Goal: Task Accomplishment & Management: Use online tool/utility

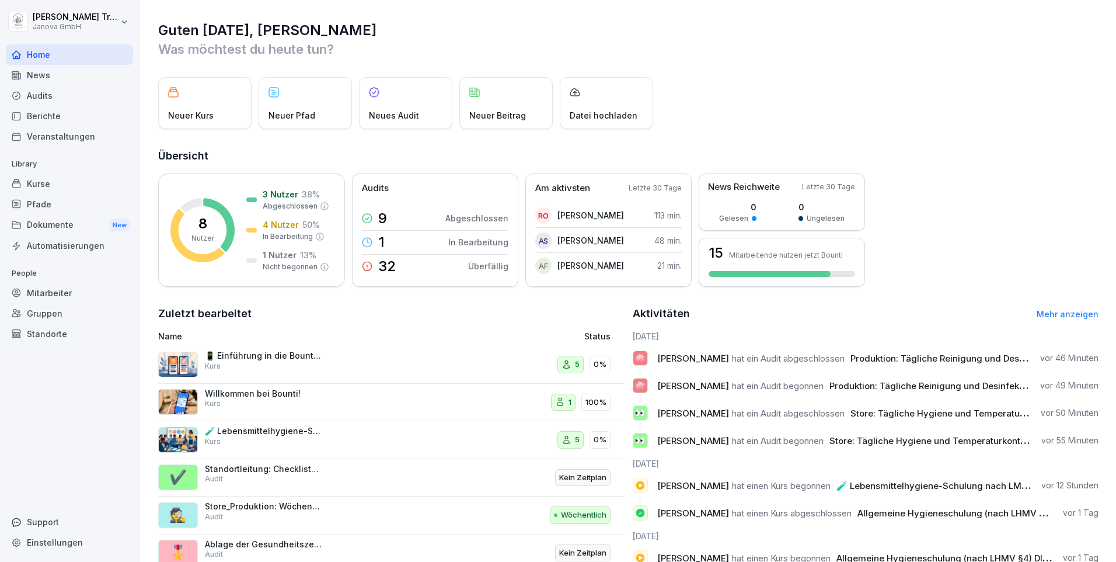
click at [40, 181] on div "Kurse" at bounding box center [69, 183] width 127 height 20
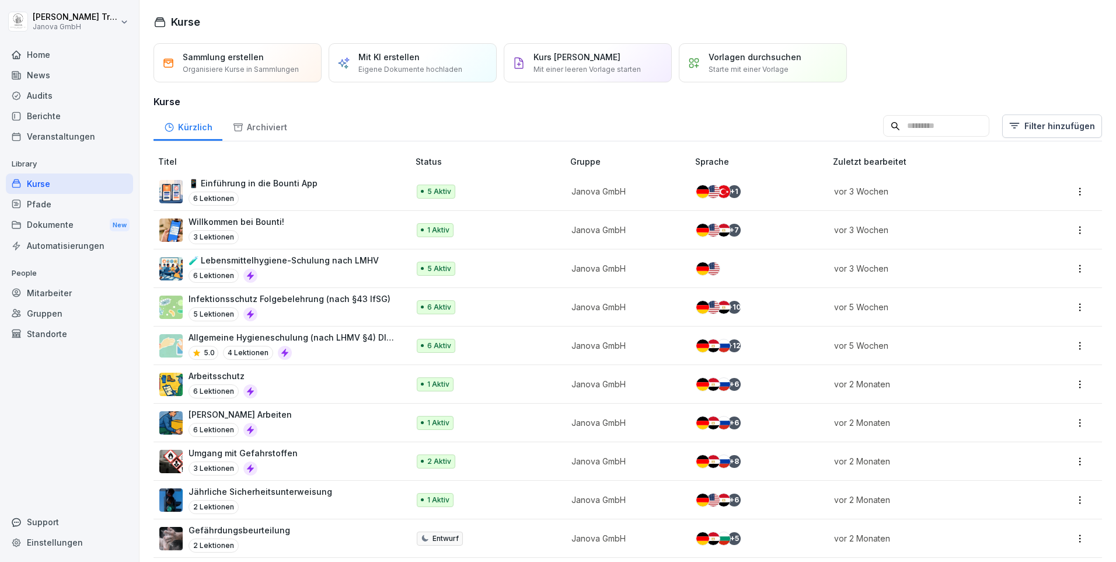
click at [342, 341] on p "Allgemeine Hygieneschulung (nach LHMV §4) DIN10514" at bounding box center [293, 337] width 208 height 12
click at [299, 257] on p "🧪 Lebensmittelhygiene-Schulung nach LMHV" at bounding box center [284, 260] width 190 height 12
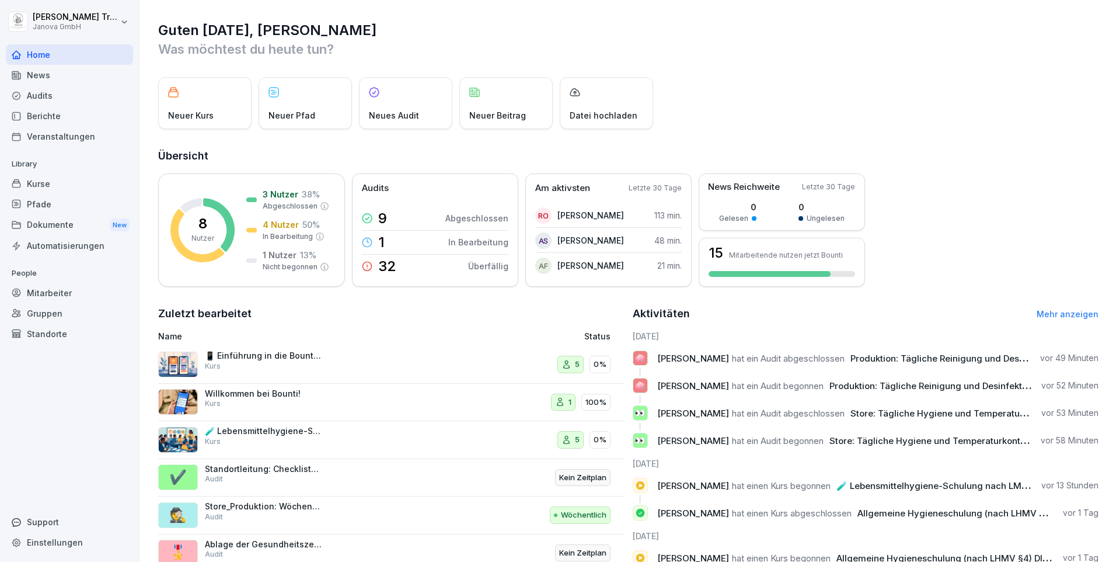
click at [42, 114] on div "Berichte" at bounding box center [69, 116] width 127 height 20
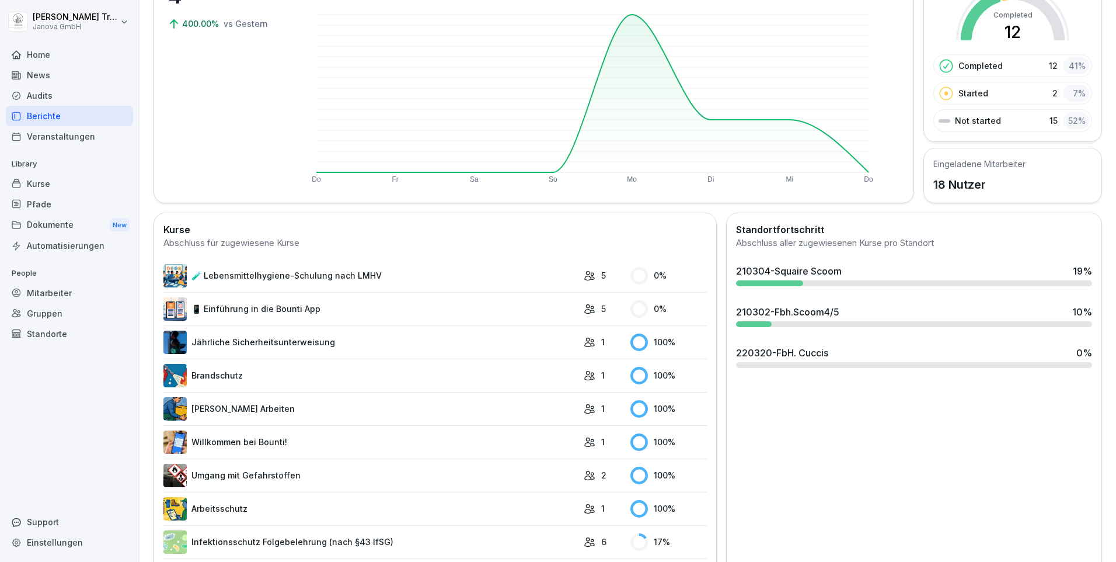
scroll to position [185, 0]
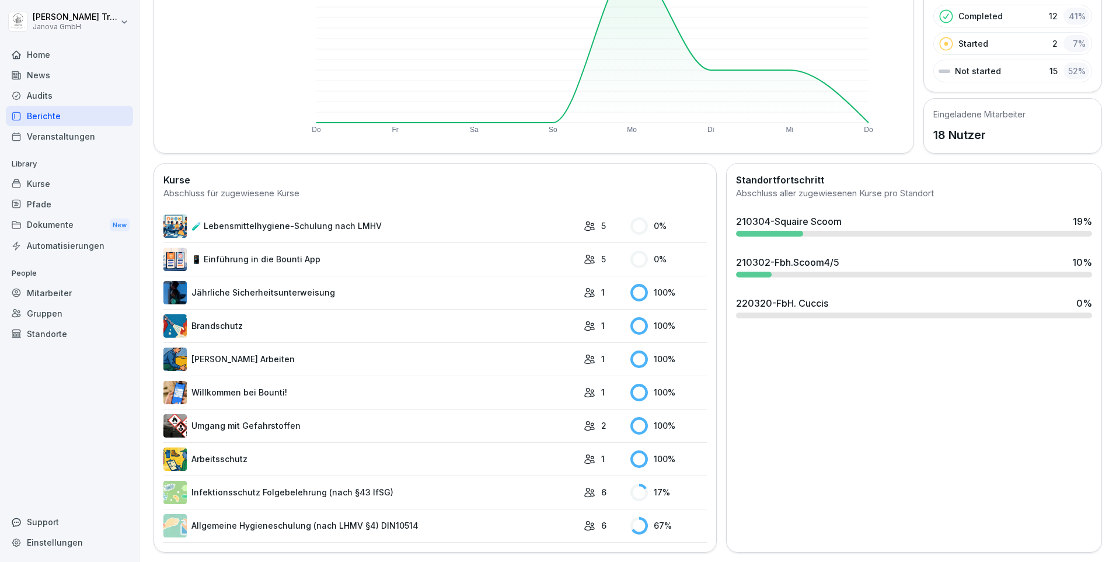
click at [355, 475] on td "Infektionsschutz Folgebelehrung (nach §43 IfSG)" at bounding box center [370, 491] width 415 height 33
click at [359, 487] on link "Infektionsschutz Folgebelehrung (nach §43 IfSG)" at bounding box center [370, 492] width 415 height 23
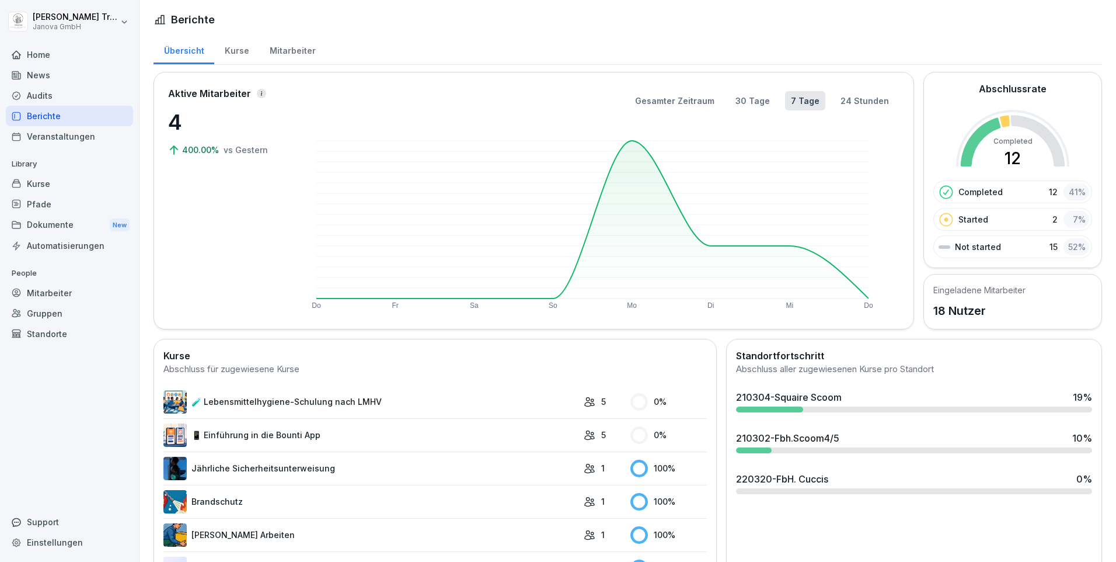
scroll to position [185, 0]
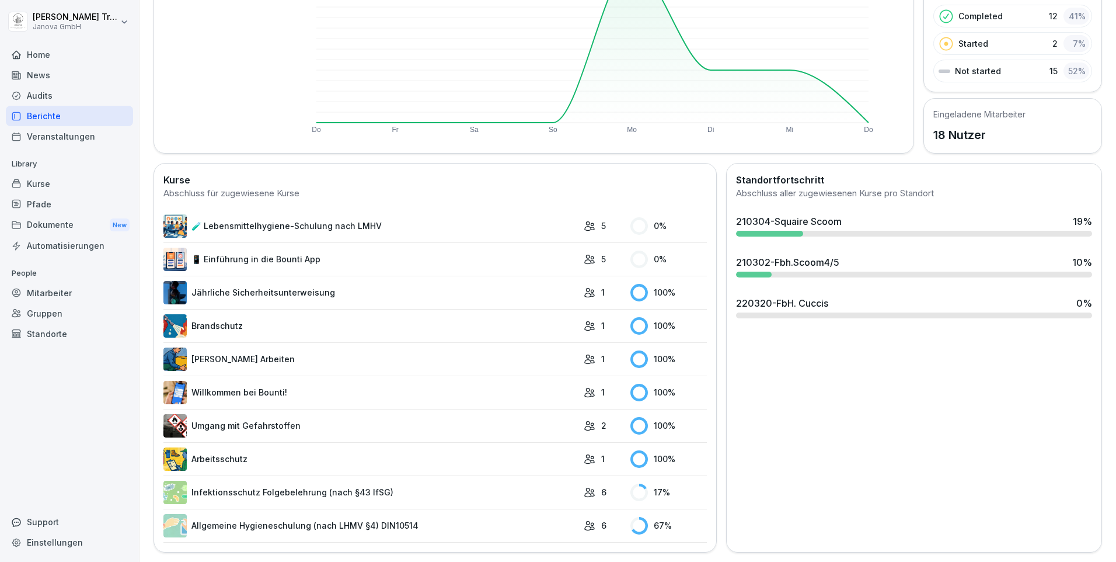
click at [398, 514] on link "Allgemeine Hygieneschulung (nach LHMV §4) DIN10514" at bounding box center [370, 525] width 415 height 23
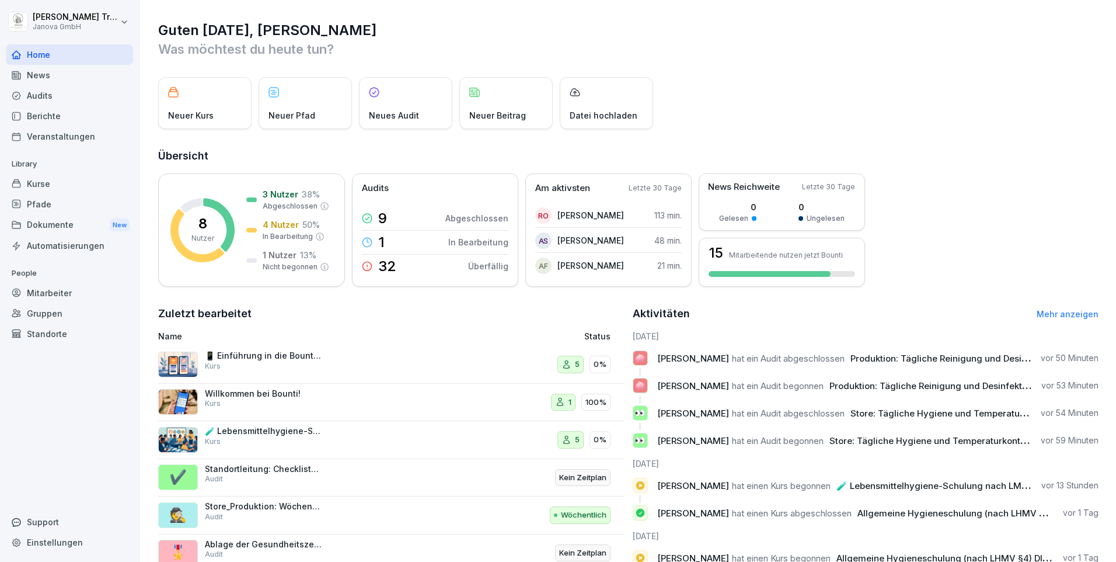
click at [54, 293] on div "Mitarbeiter" at bounding box center [69, 293] width 127 height 20
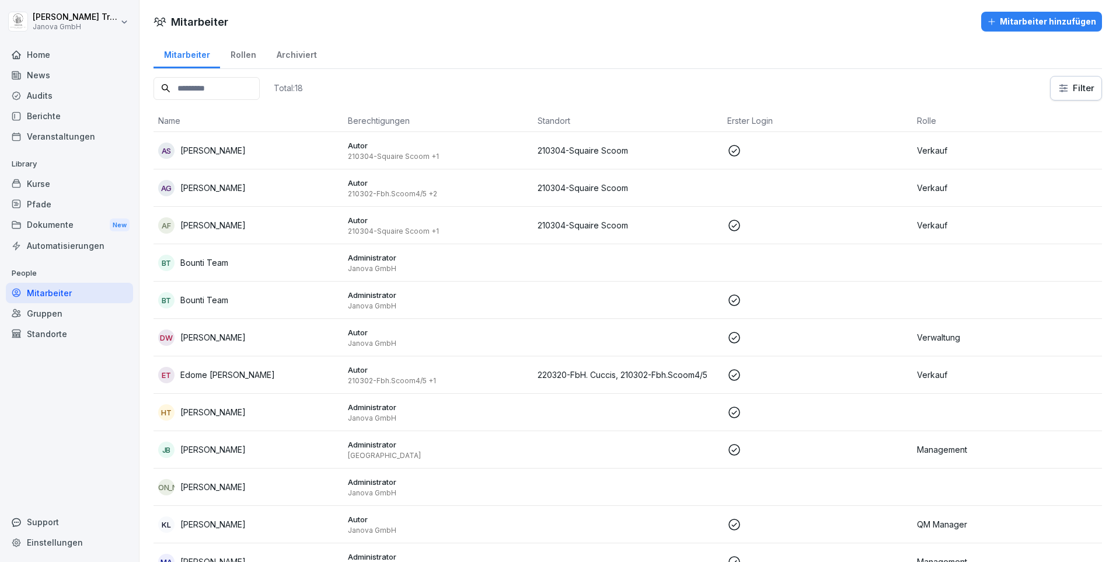
click at [51, 311] on div "Gruppen" at bounding box center [69, 313] width 127 height 20
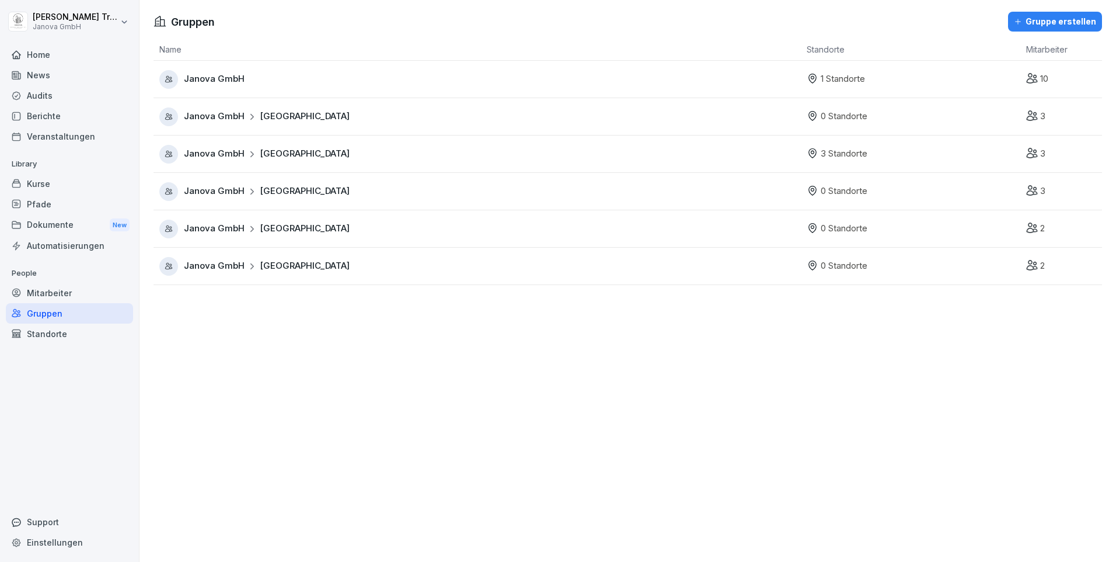
click at [276, 191] on span "Hamburg" at bounding box center [305, 191] width 90 height 13
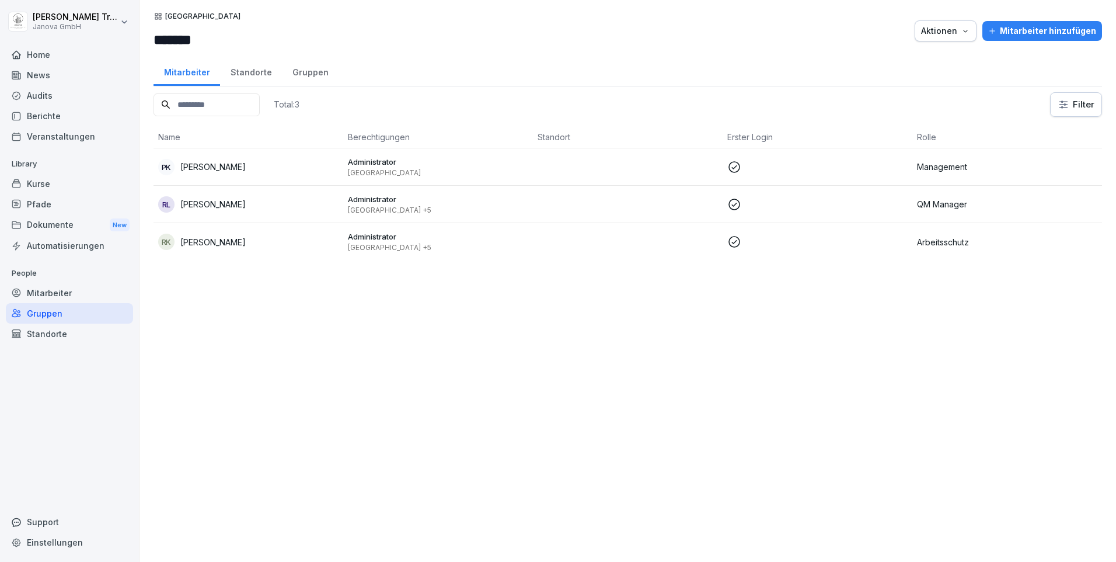
click at [261, 73] on div "Standorte" at bounding box center [251, 71] width 62 height 30
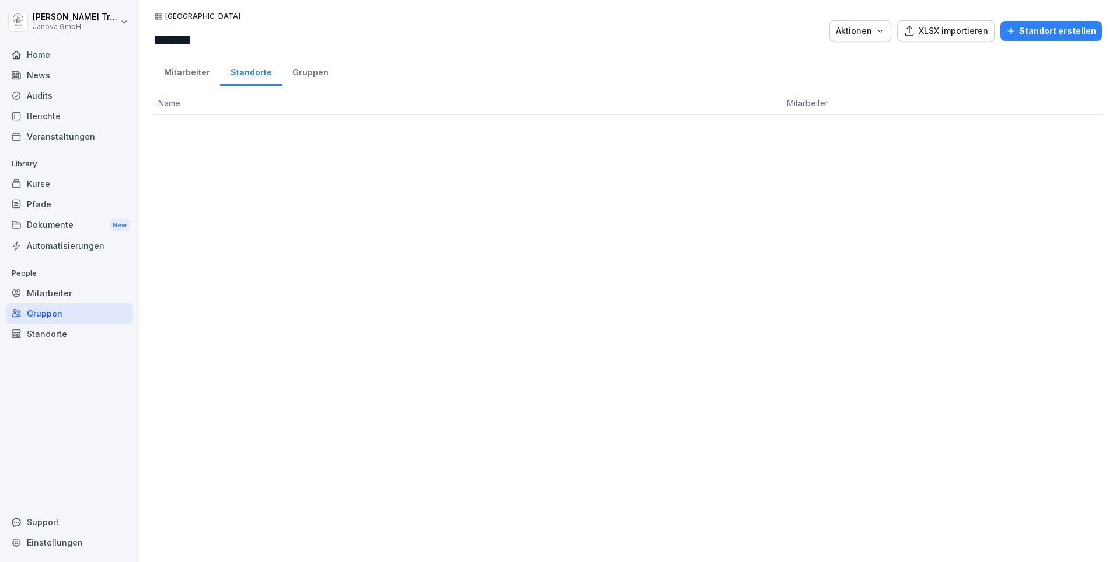
click at [54, 186] on div "Kurse" at bounding box center [69, 183] width 127 height 20
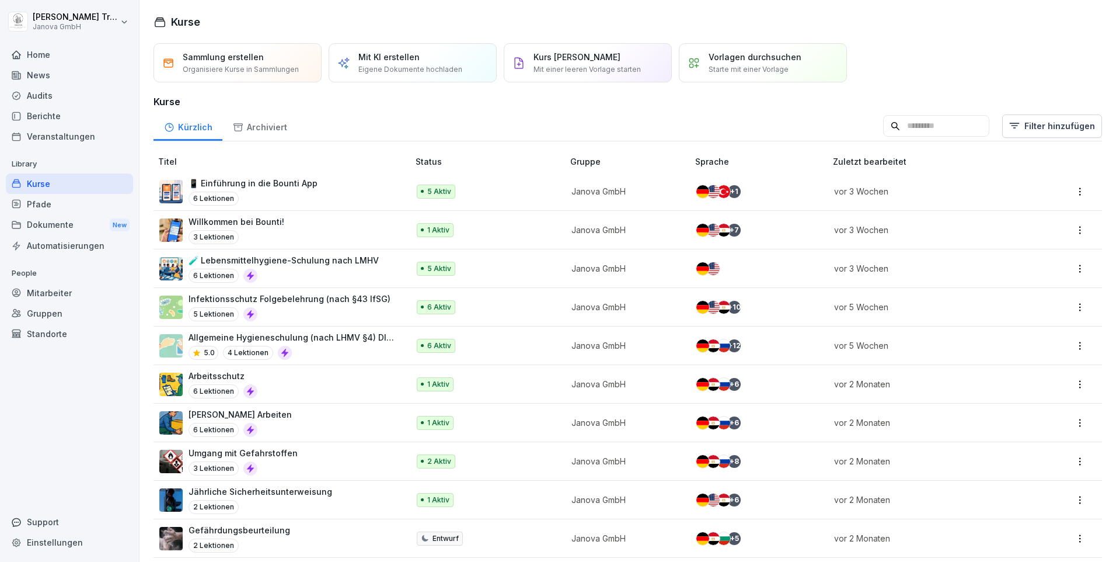
click at [366, 337] on p "Allgemeine Hygieneschulung (nach LHMV §4) DIN10514" at bounding box center [293, 337] width 208 height 12
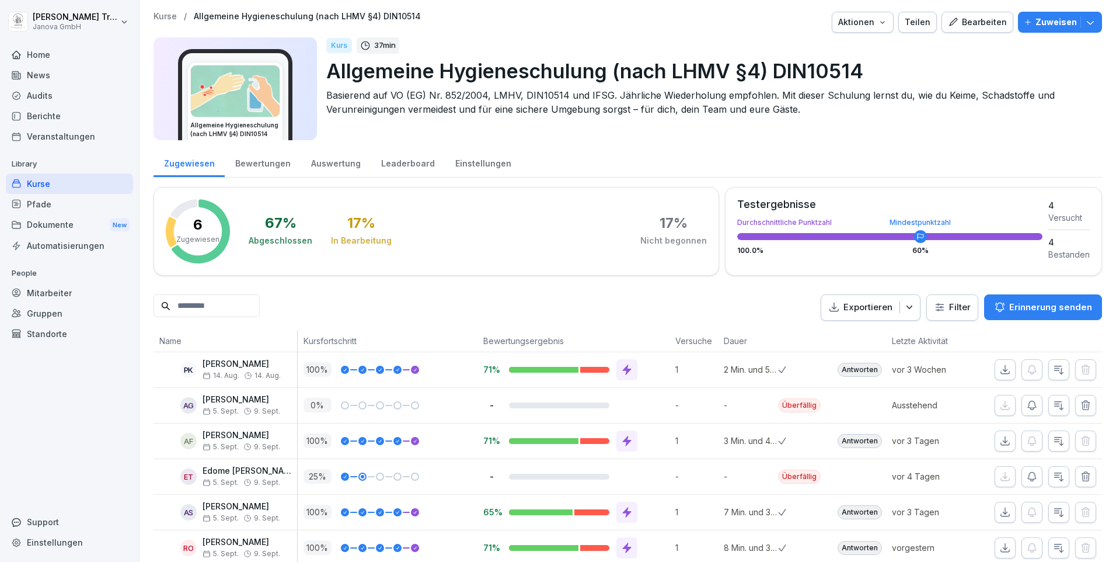
click at [976, 26] on div "Bearbeiten" at bounding box center [977, 22] width 59 height 13
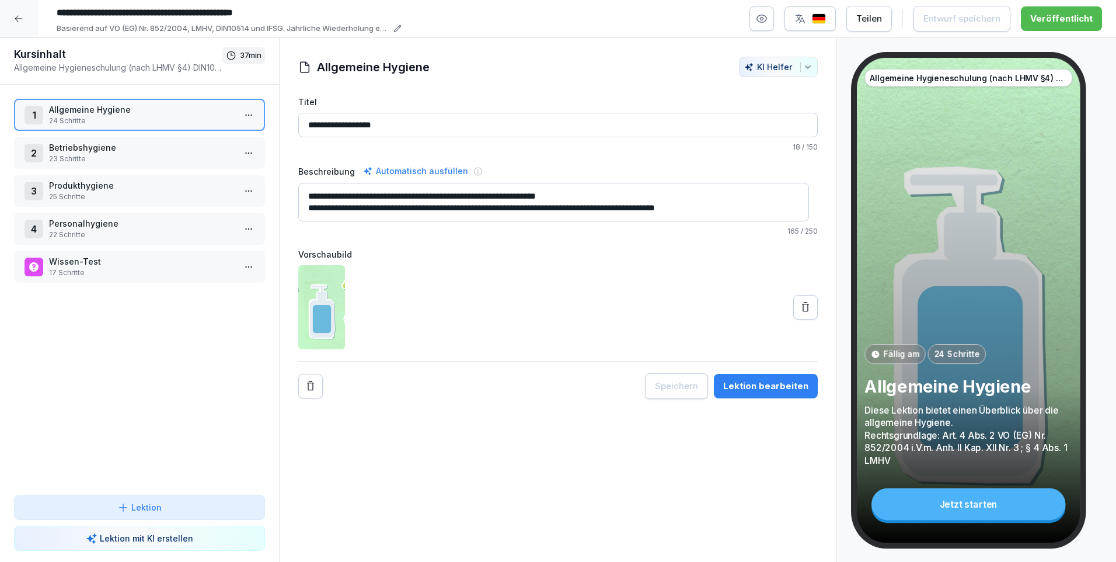
click at [835, 19] on button "button" at bounding box center [810, 18] width 51 height 25
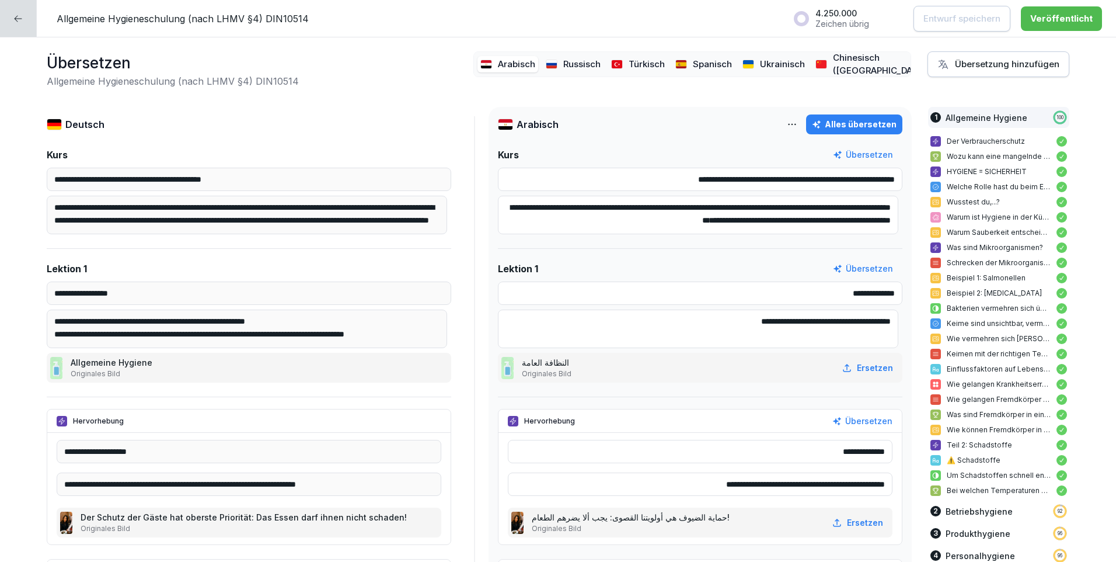
click at [21, 22] on icon at bounding box center [17, 18] width 9 height 9
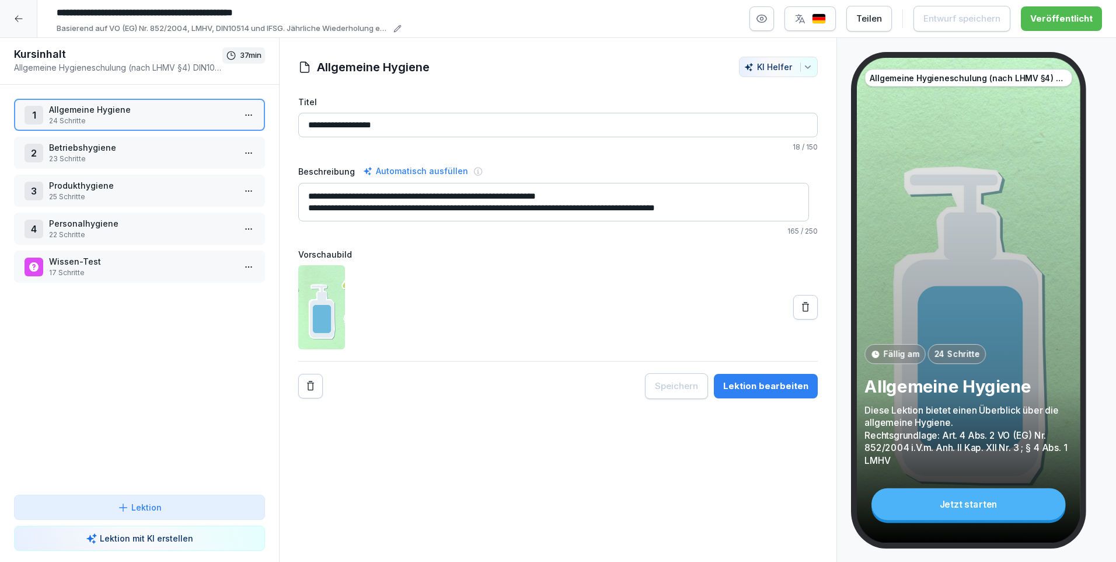
click at [23, 20] on div at bounding box center [18, 18] width 37 height 37
